Goal: Information Seeking & Learning: Learn about a topic

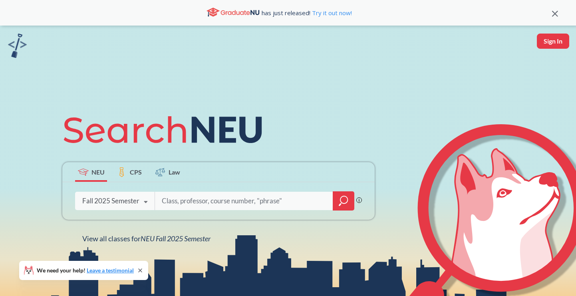
click at [173, 198] on input "search" at bounding box center [244, 200] width 166 height 17
type input "calculus 2"
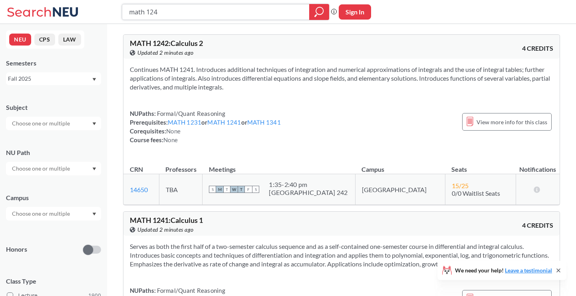
type input "math 1242"
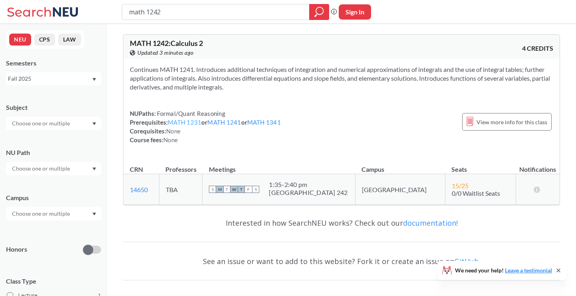
click at [198, 123] on link "MATH 1231" at bounding box center [185, 122] width 34 height 7
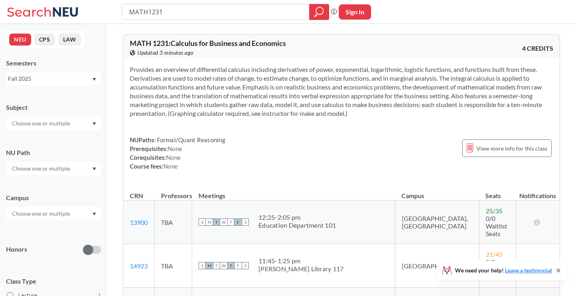
type input "math 1242"
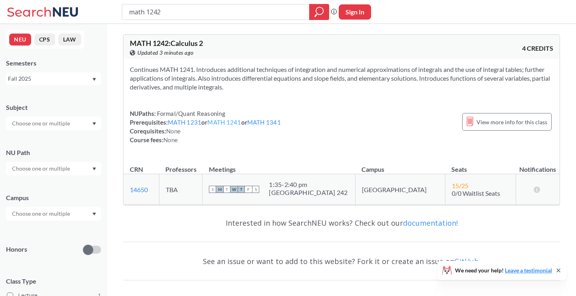
click at [223, 123] on link "MATH 1241" at bounding box center [224, 122] width 34 height 7
type input "math 1342"
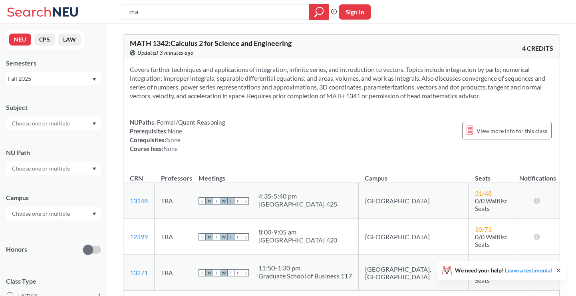
type input "m"
type input "calculus 3"
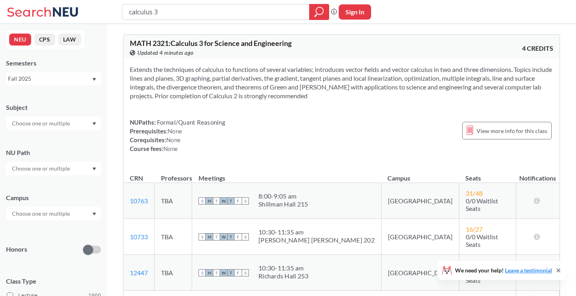
type input "math 1342"
